Goal: Task Accomplishment & Management: Manage account settings

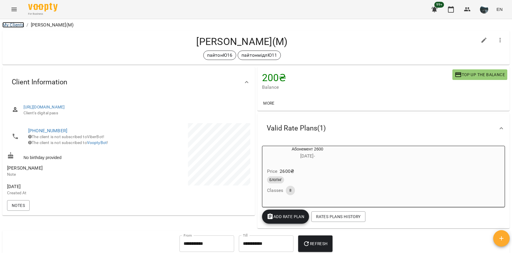
click at [14, 27] on link "My Clients" at bounding box center [13, 25] width 22 height 6
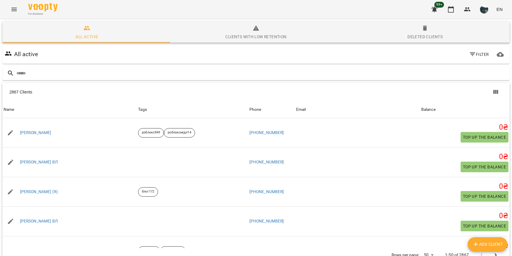
click at [34, 73] on input "text" at bounding box center [261, 73] width 491 height 10
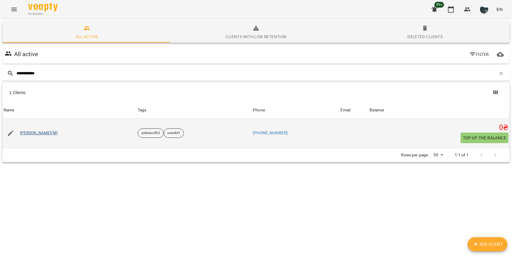
type input "**********"
click at [35, 136] on link "[PERSON_NAME](М)" at bounding box center [39, 133] width 38 height 6
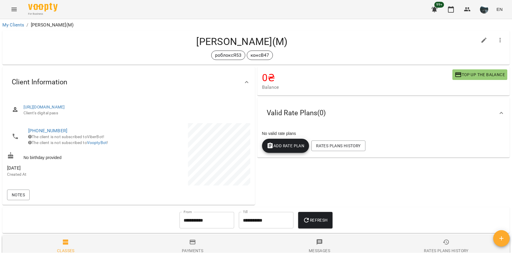
click at [481, 38] on icon "button" at bounding box center [484, 40] width 7 height 7
select select "**"
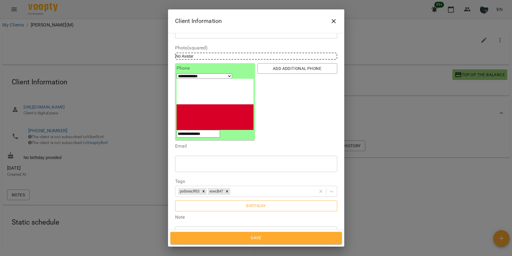
scroll to position [29, 0]
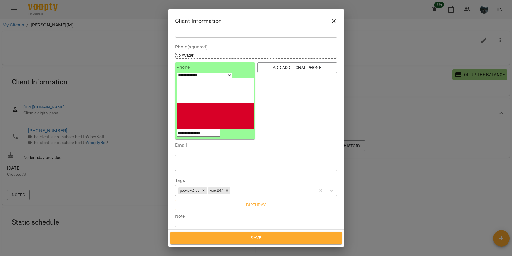
click at [254, 186] on div "роблоксЯ53 консВ47" at bounding box center [245, 191] width 140 height 10
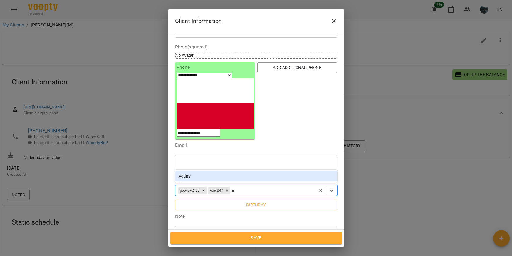
type input "*"
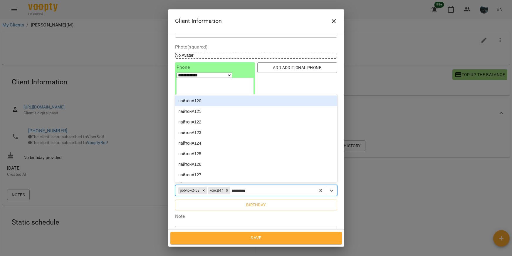
type input "**********"
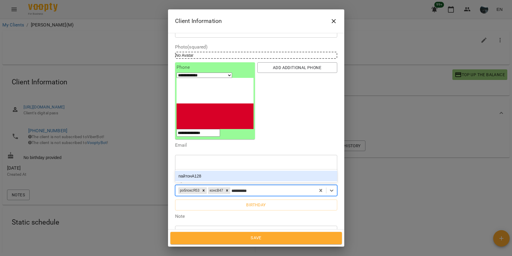
click at [199, 171] on div "пайтонА128" at bounding box center [256, 176] width 162 height 11
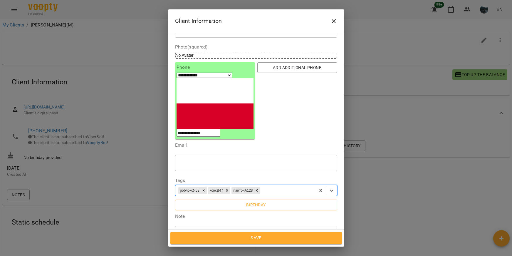
click at [249, 235] on span "Save" at bounding box center [256, 238] width 159 height 8
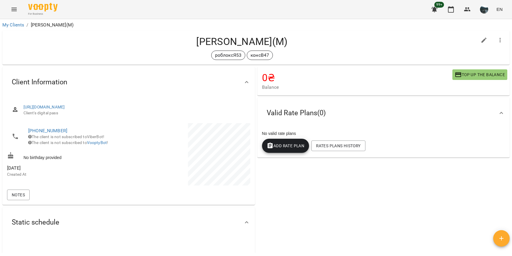
click at [14, 10] on icon "Menu" at bounding box center [14, 9] width 7 height 7
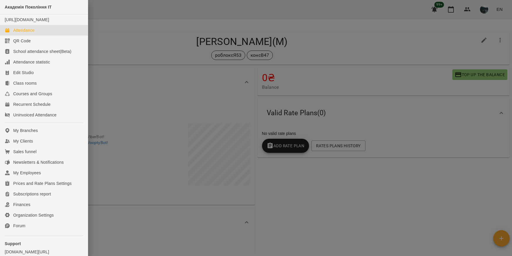
click at [20, 33] on div "Attendance" at bounding box center [23, 30] width 21 height 6
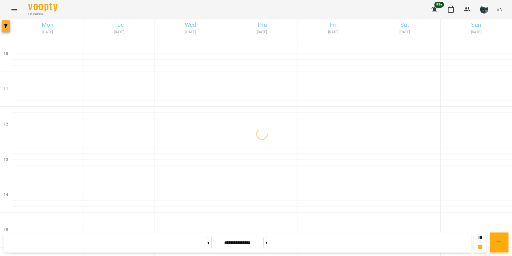
click at [10, 30] on button "button" at bounding box center [6, 26] width 8 height 12
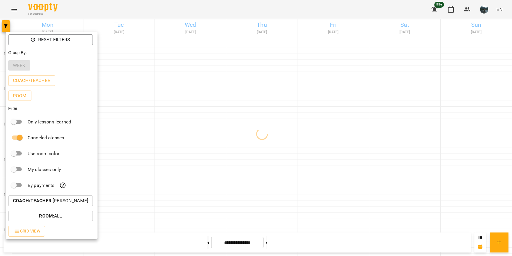
click at [66, 200] on p "Coach/Teacher : Віталій Кадуха" at bounding box center [50, 200] width 75 height 7
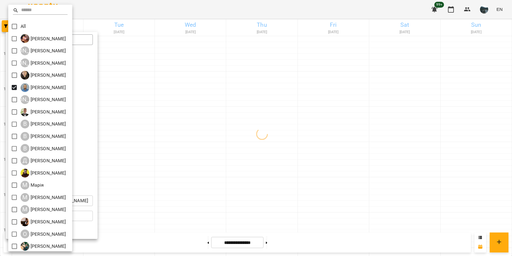
click at [207, 123] on div at bounding box center [256, 128] width 512 height 256
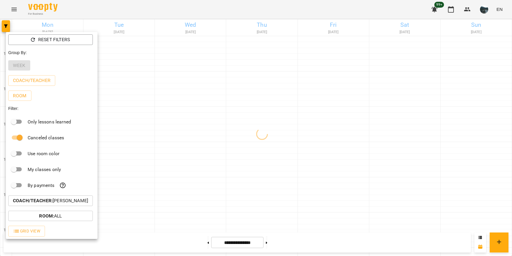
click at [207, 123] on div at bounding box center [256, 128] width 512 height 256
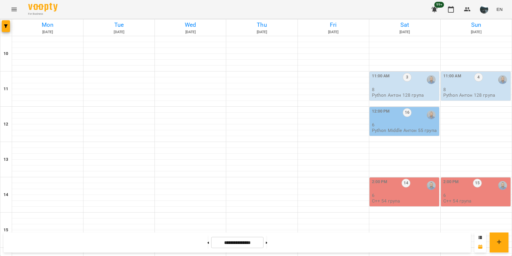
click at [412, 84] on div "11:00 AM 3" at bounding box center [405, 80] width 66 height 14
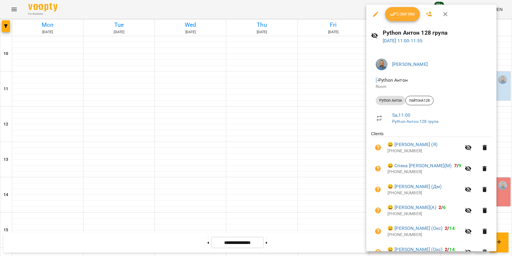
click at [342, 93] on div at bounding box center [256, 128] width 512 height 256
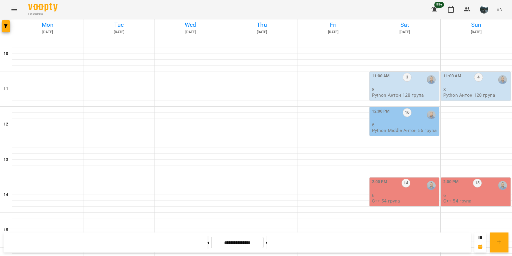
click at [417, 88] on p "8" at bounding box center [405, 89] width 66 height 5
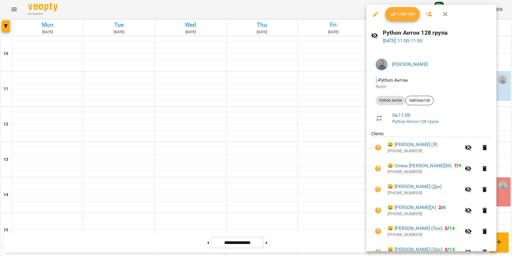
click at [309, 93] on div at bounding box center [256, 128] width 512 height 256
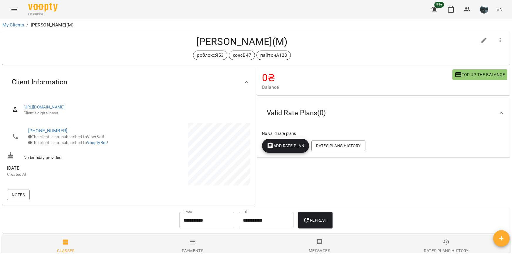
drag, startPoint x: 304, startPoint y: 43, endPoint x: 188, endPoint y: 44, distance: 115.8
click at [188, 44] on h4 "[PERSON_NAME](М)" at bounding box center [242, 42] width 470 height 12
copy h4 "[PERSON_NAME](М)"
